Goal: Complete application form: Complete application form

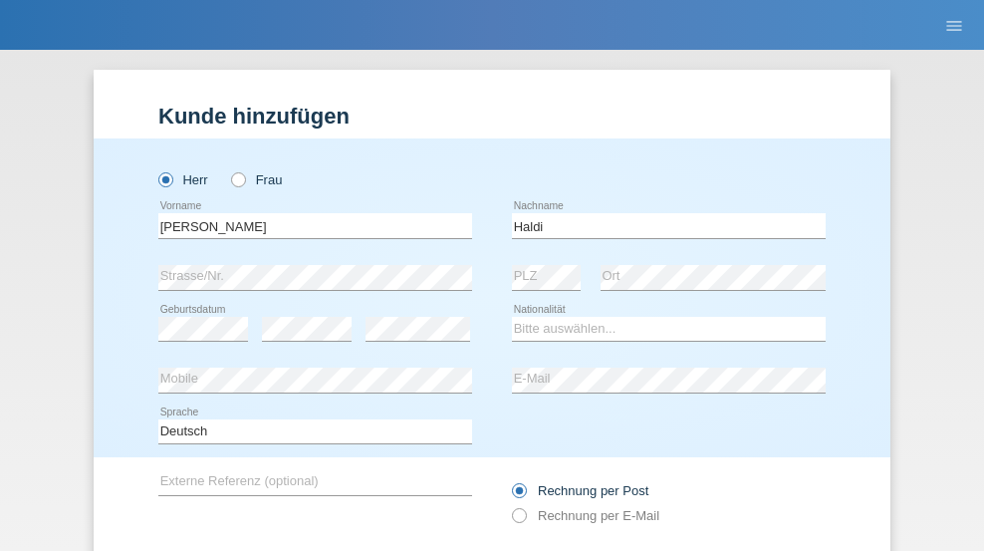
scroll to position [133, 0]
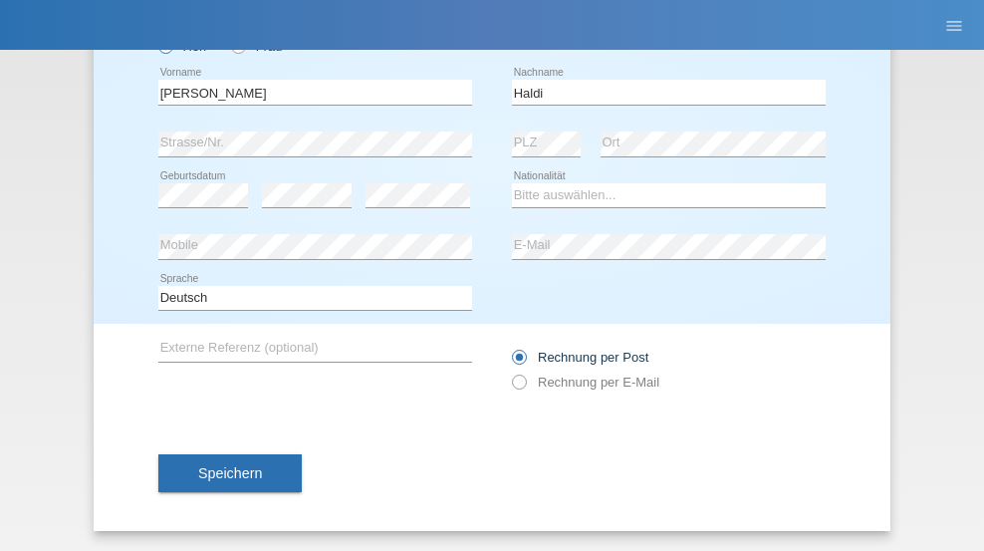
type input "Haldi"
select select "CH"
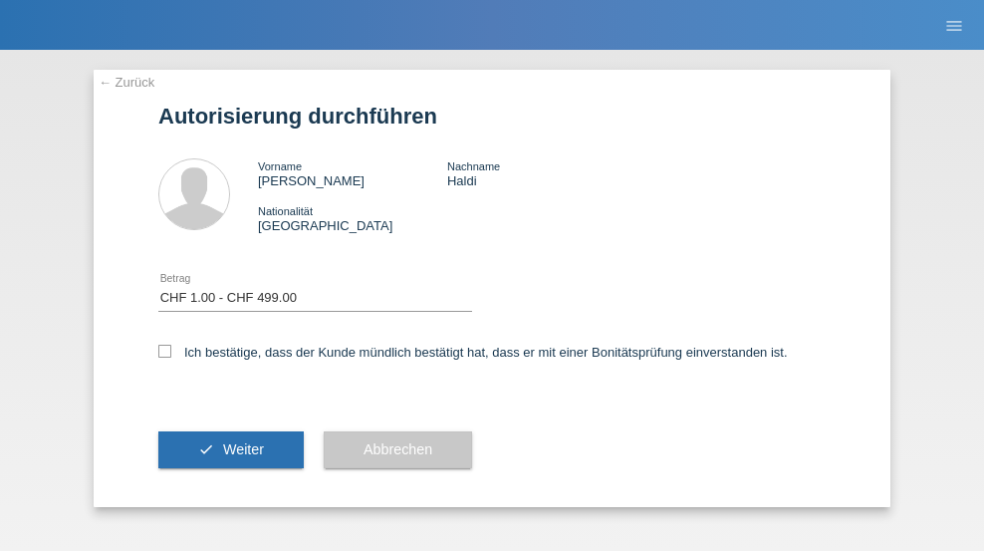
select select "1"
checkbox input "true"
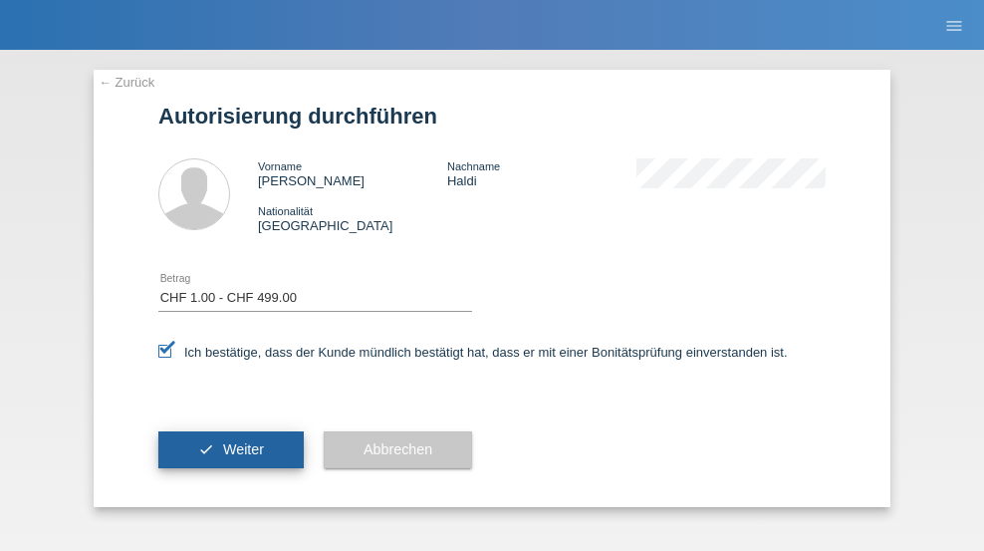
click at [231, 449] on span "Weiter" at bounding box center [243, 449] width 41 height 16
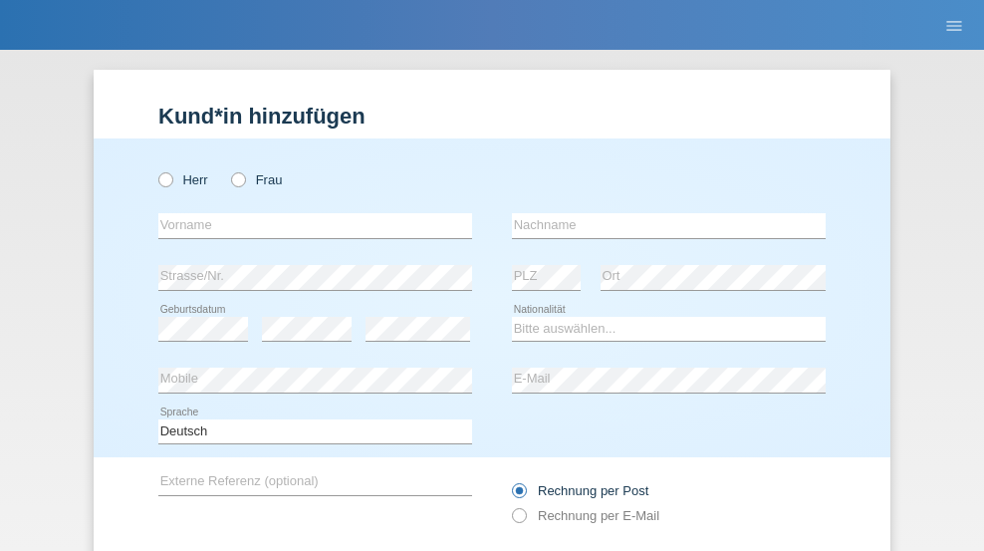
radio input "true"
click at [308, 213] on input "text" at bounding box center [315, 225] width 314 height 25
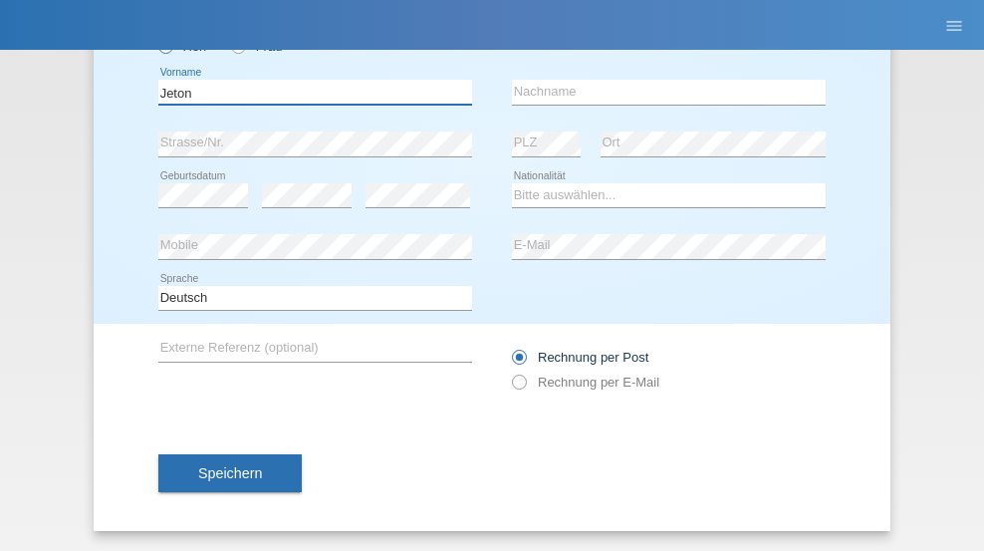
type input "Jeton"
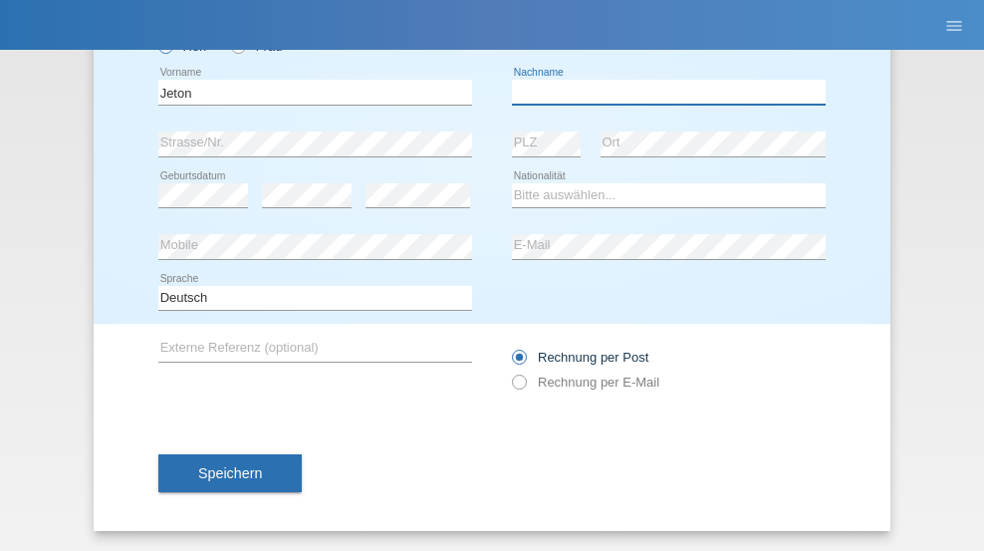
click at [661, 92] on input "text" at bounding box center [669, 92] width 314 height 25
type input "Zekjiri"
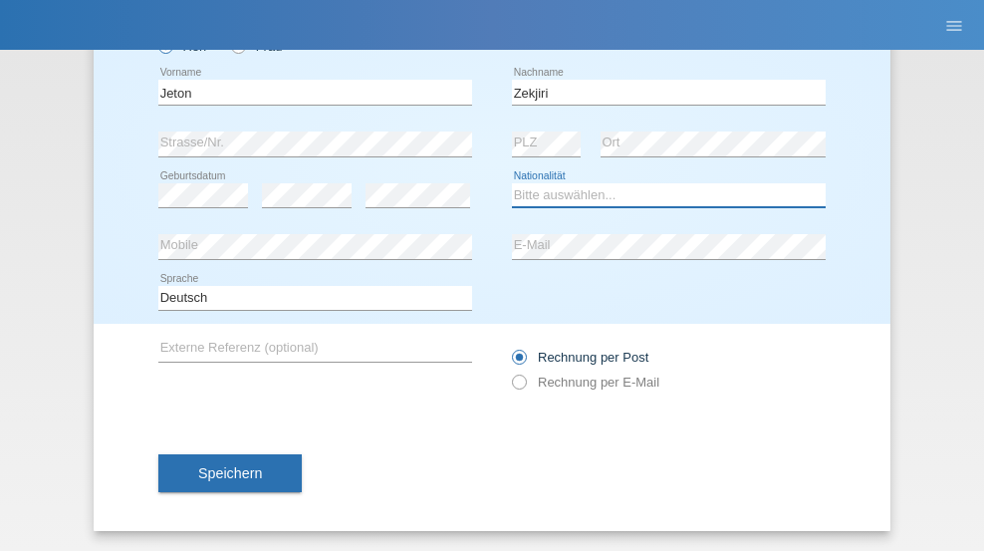
select select "IT"
select select "C"
select select "26"
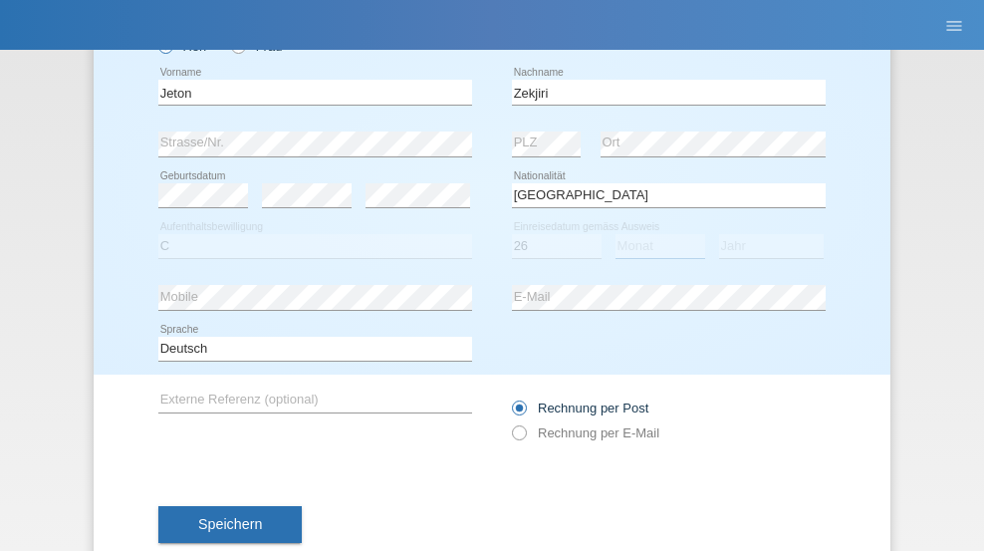
select select "02"
select select "1981"
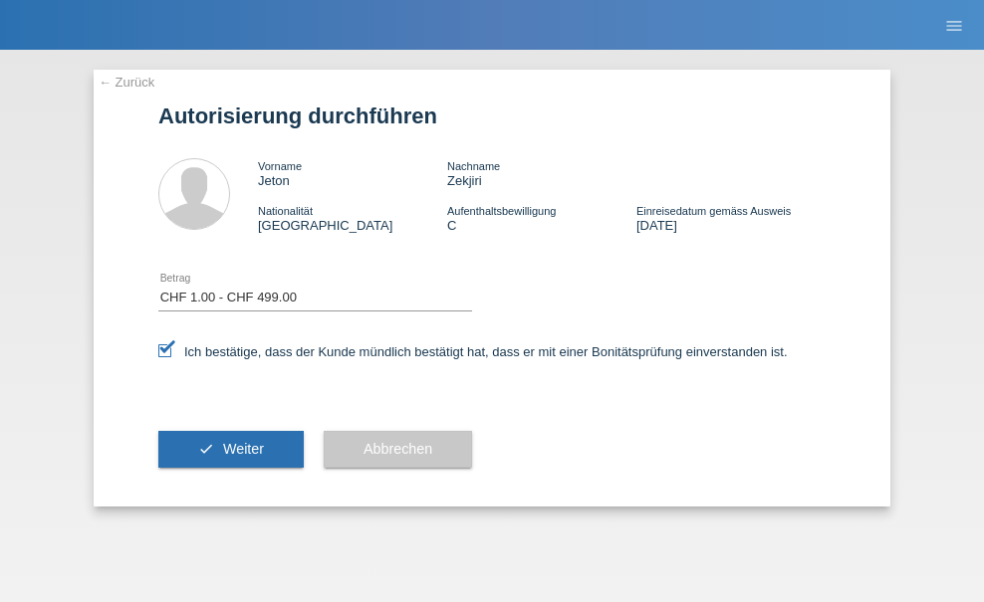
select select "1"
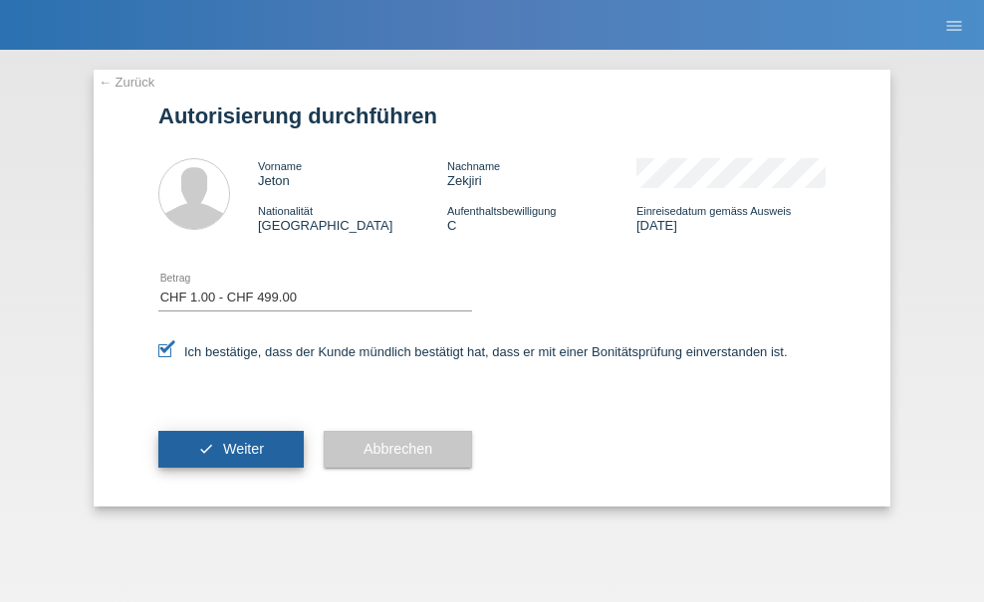
click at [231, 449] on span "Weiter" at bounding box center [243, 449] width 41 height 16
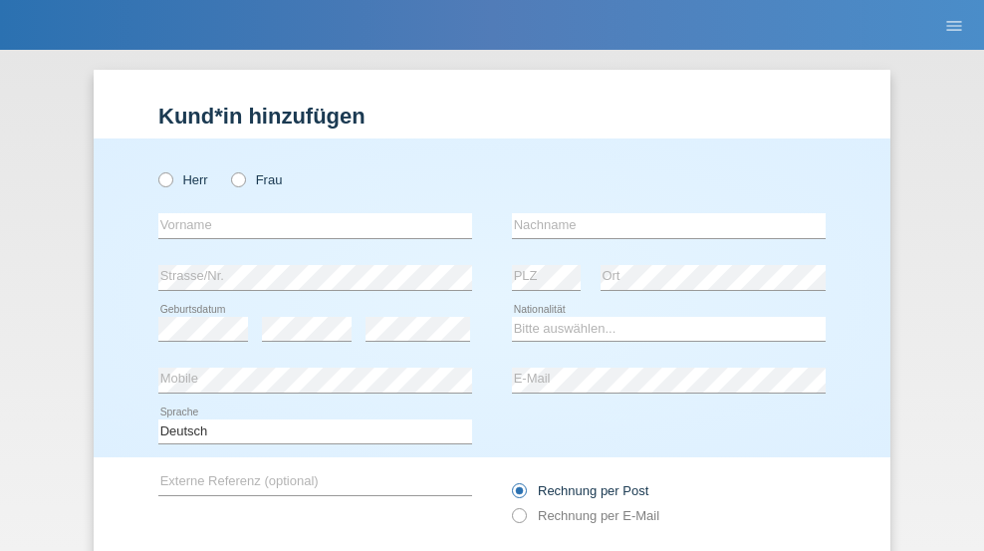
radio input "true"
click at [308, 213] on input "text" at bounding box center [315, 225] width 314 height 25
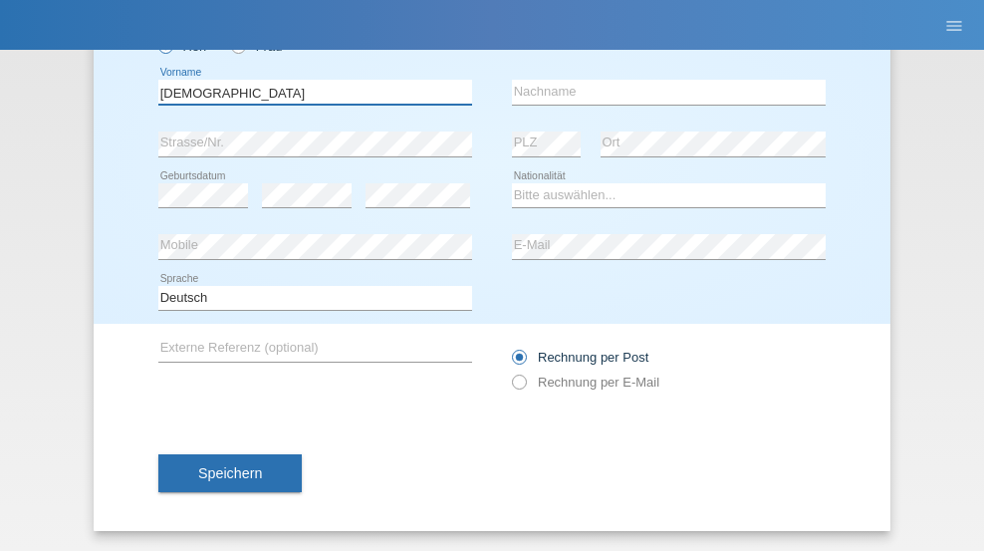
type input "[DEMOGRAPHIC_DATA]"
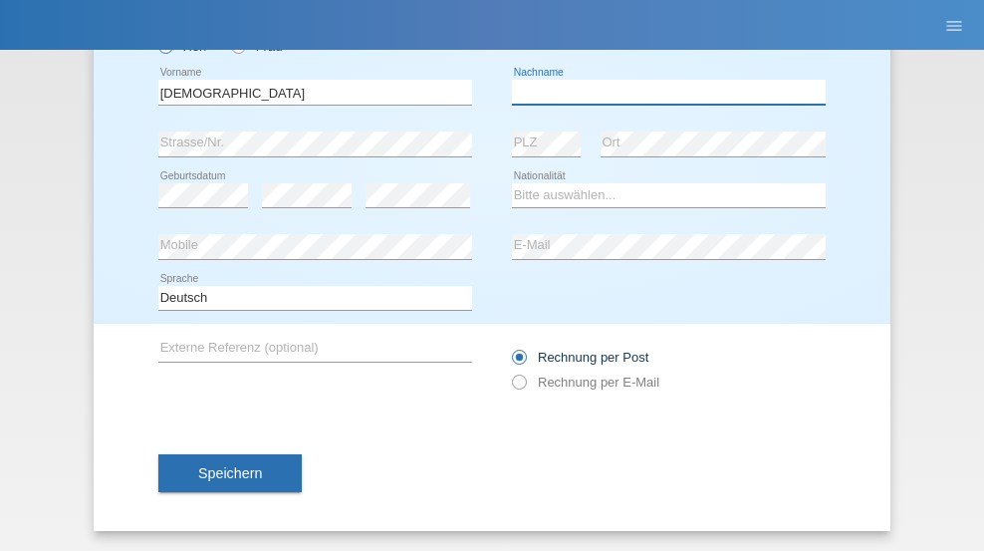
click at [661, 92] on input "text" at bounding box center [669, 92] width 314 height 25
type input "Gaugler"
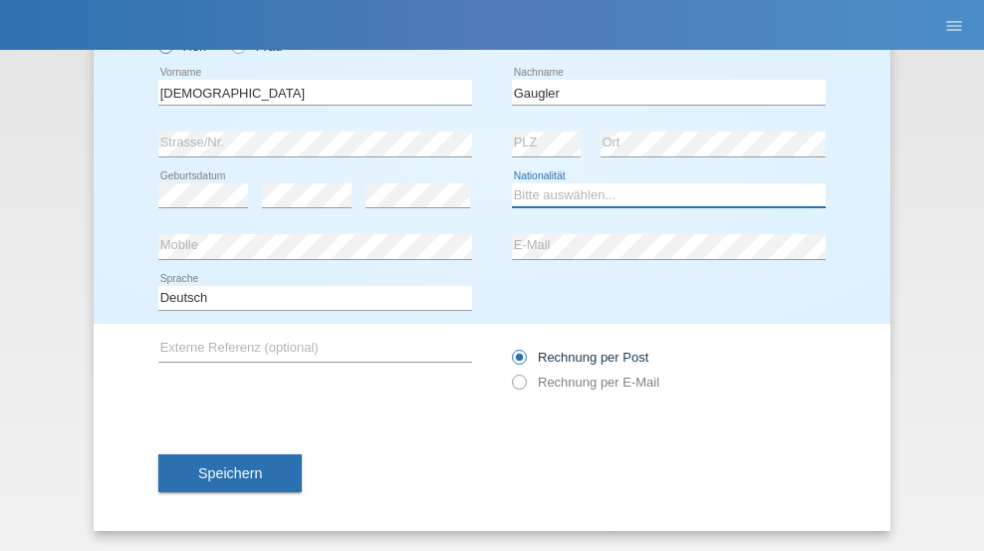
select select "CH"
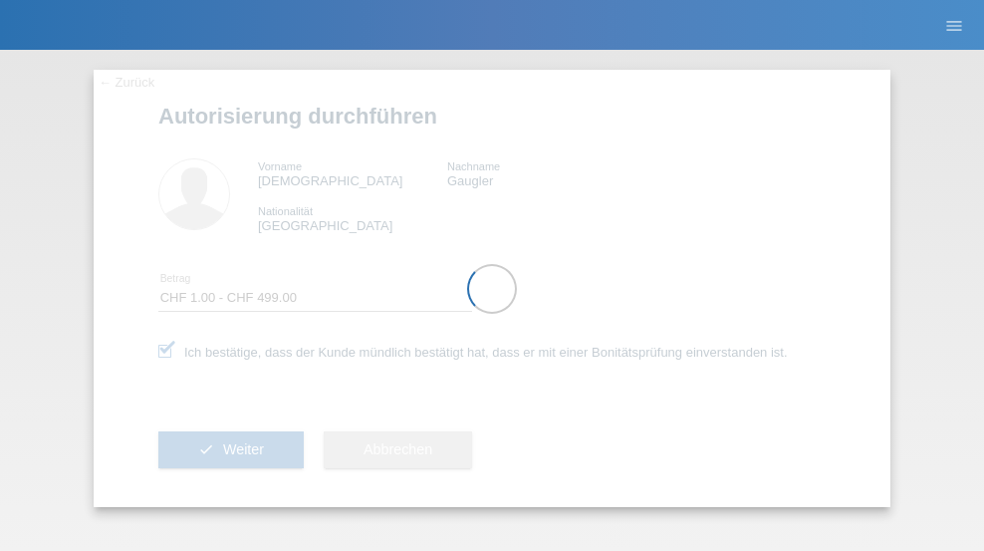
select select "1"
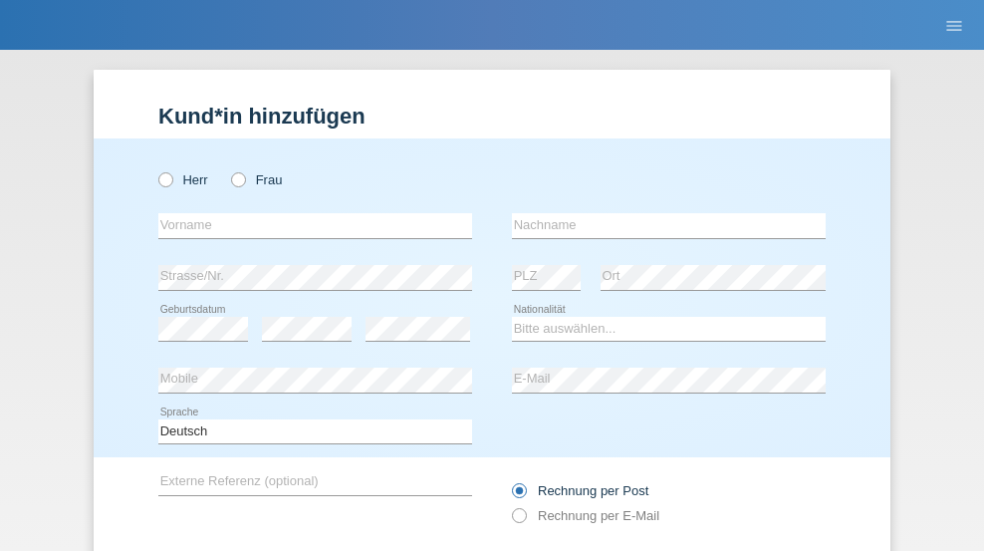
radio input "true"
click at [308, 213] on input "text" at bounding box center [315, 225] width 314 height 25
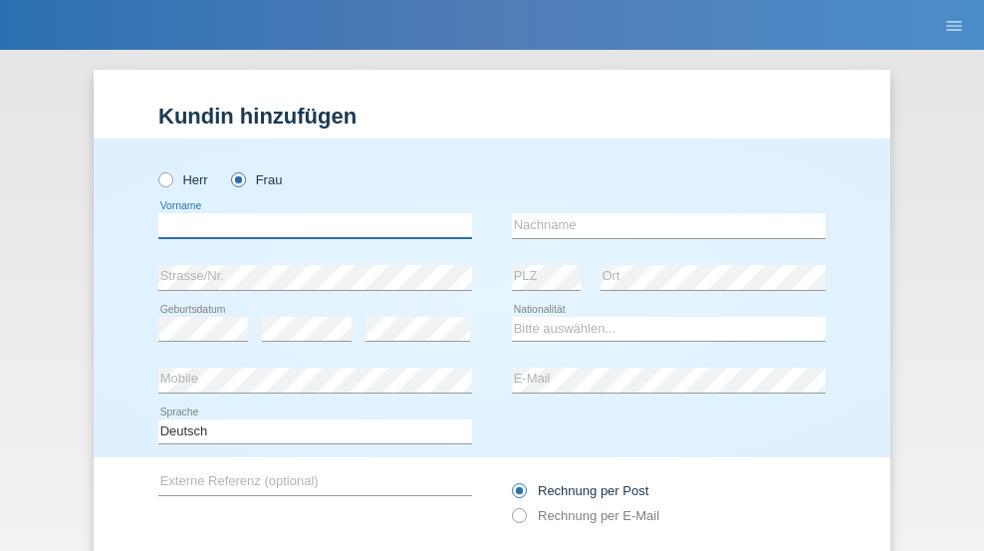
scroll to position [133, 0]
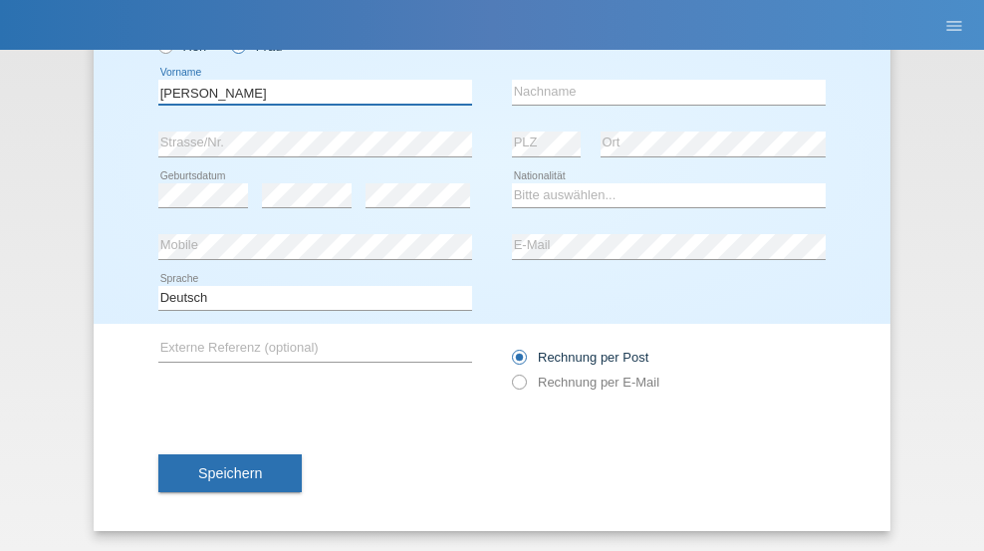
type input "[PERSON_NAME]"
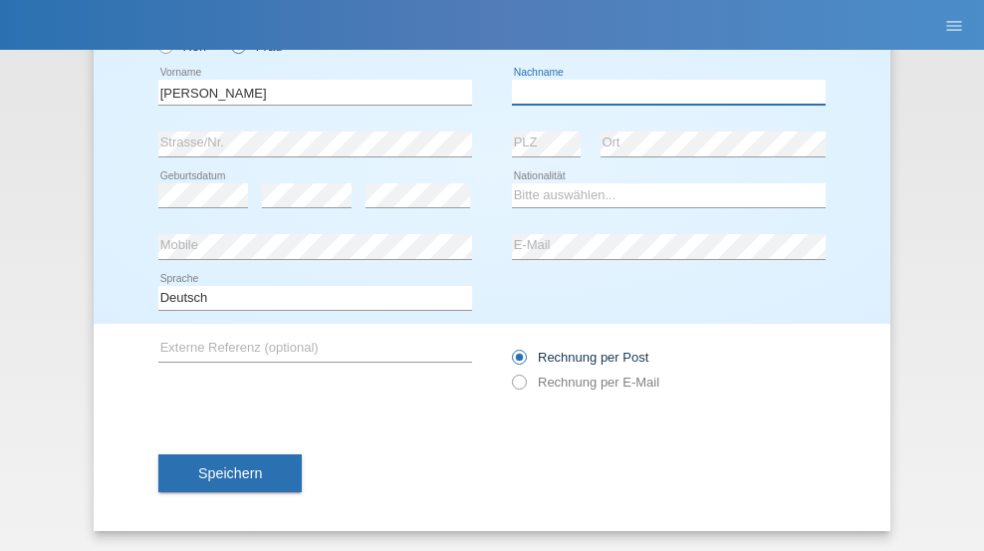
click at [661, 92] on input "text" at bounding box center [669, 92] width 314 height 25
type input "Herr"
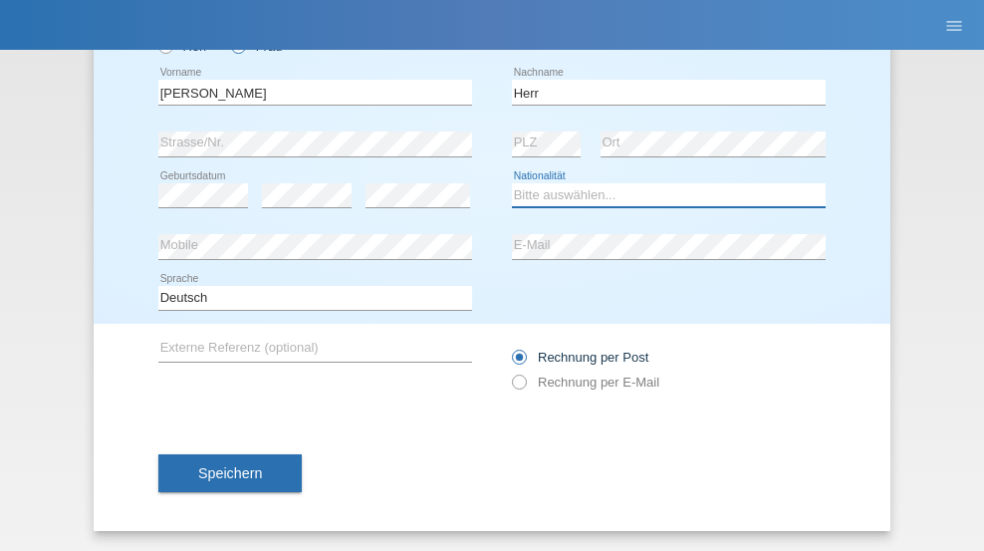
select select "CH"
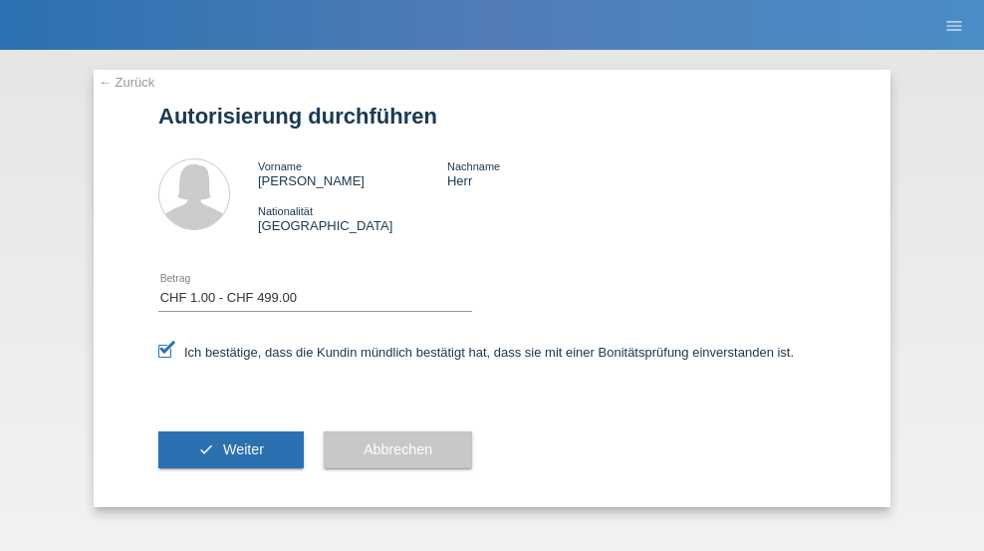
select select "1"
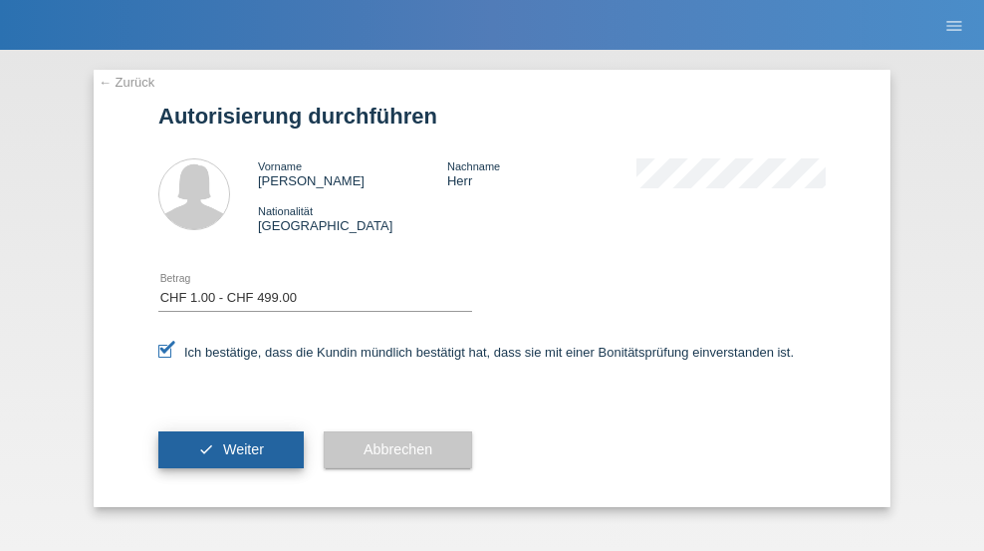
click at [231, 449] on span "Weiter" at bounding box center [243, 449] width 41 height 16
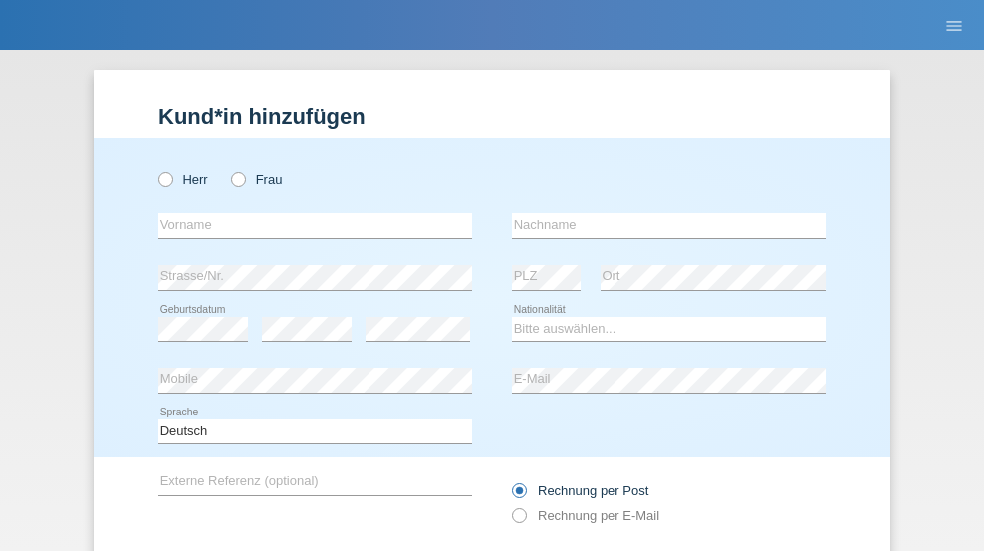
radio input "true"
click at [308, 213] on input "text" at bounding box center [315, 225] width 314 height 25
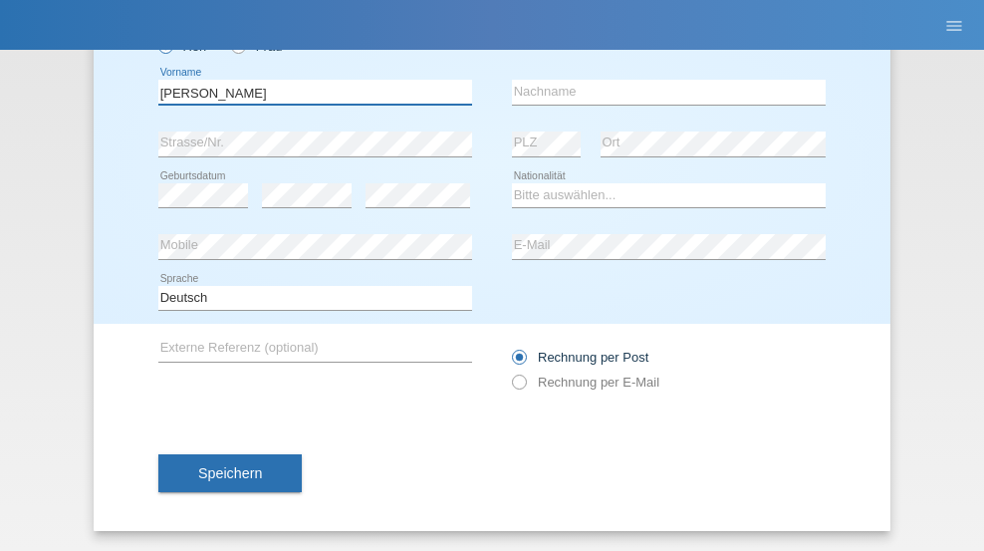
type input "[PERSON_NAME]"
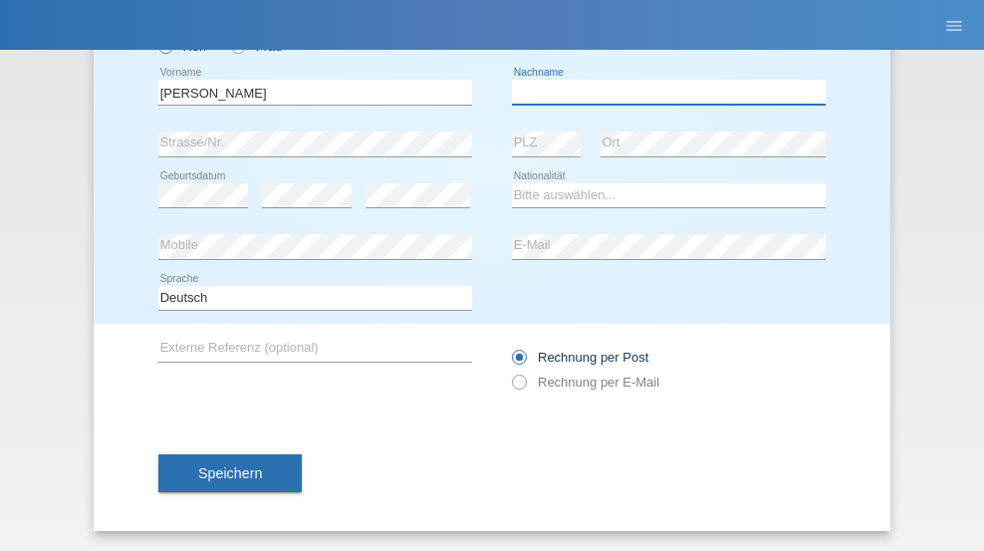
click at [661, 92] on input "text" at bounding box center [669, 92] width 314 height 25
type input "[PERSON_NAME]"
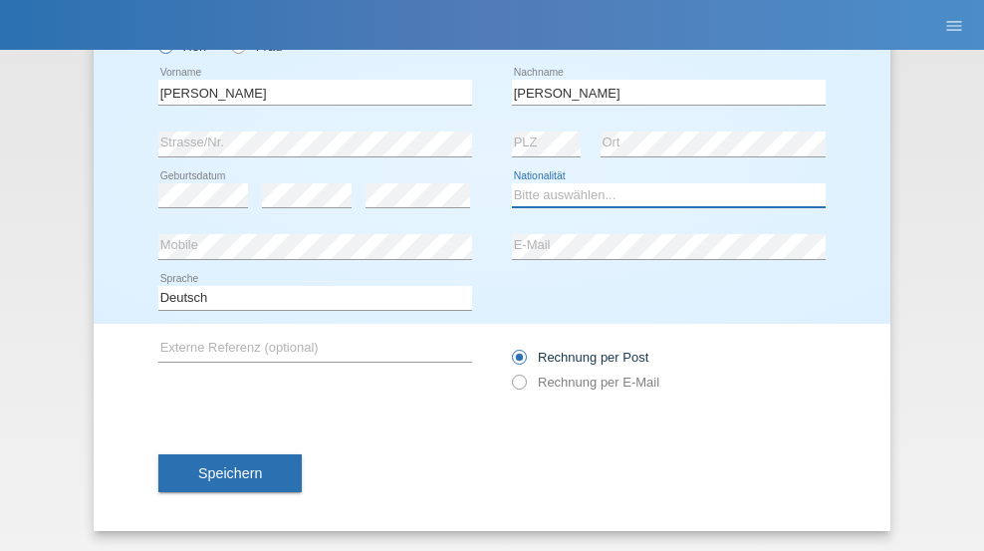
select select "PL"
select select "C"
select select "02"
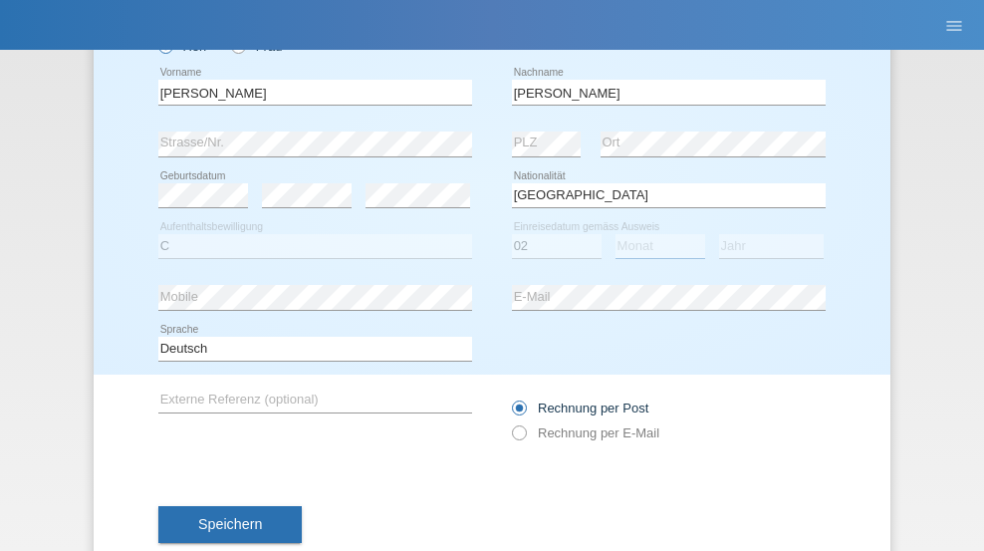
select select "01"
select select "2010"
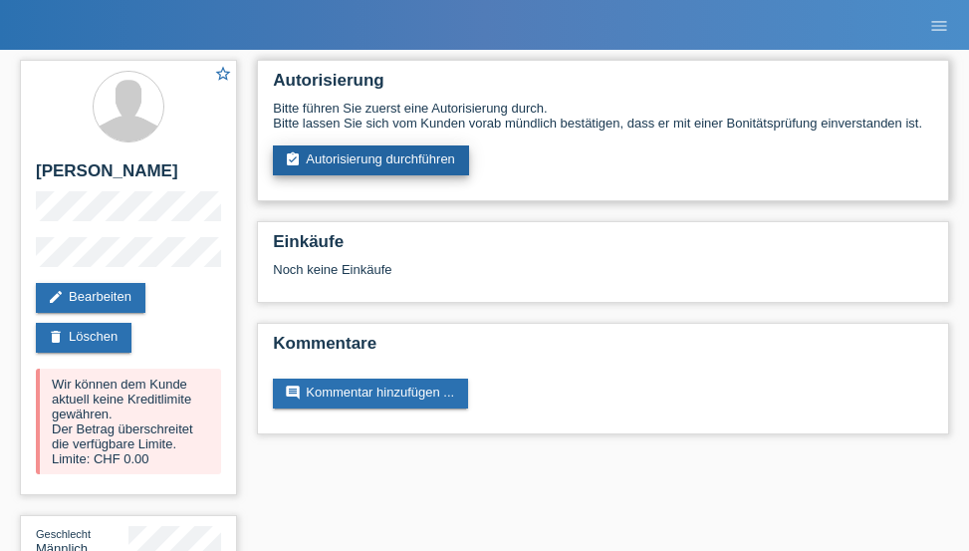
click at [371, 160] on link "assignment_turned_in Autorisierung durchführen" at bounding box center [371, 160] width 196 height 30
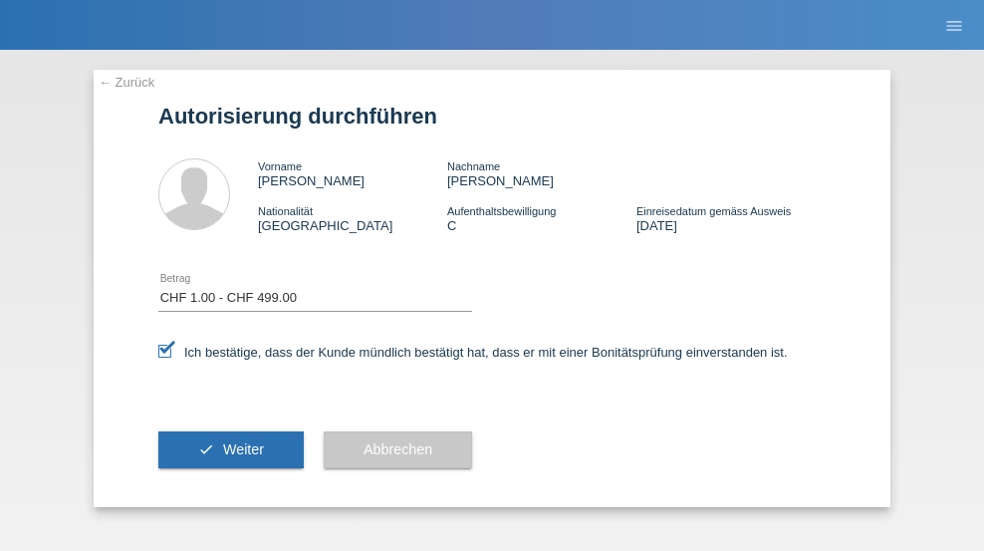
select select "1"
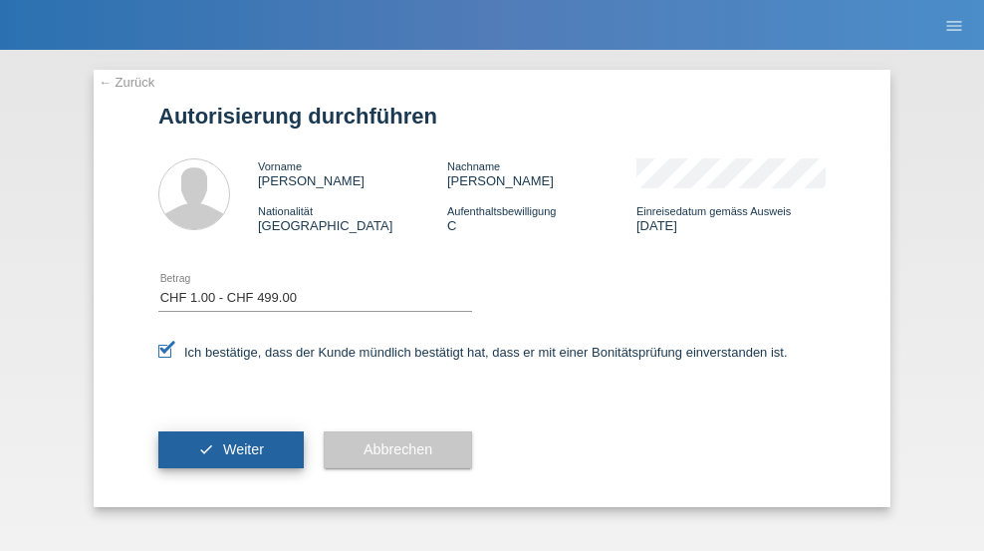
click at [231, 449] on span "Weiter" at bounding box center [243, 449] width 41 height 16
